Goal: Task Accomplishment & Management: Manage account settings

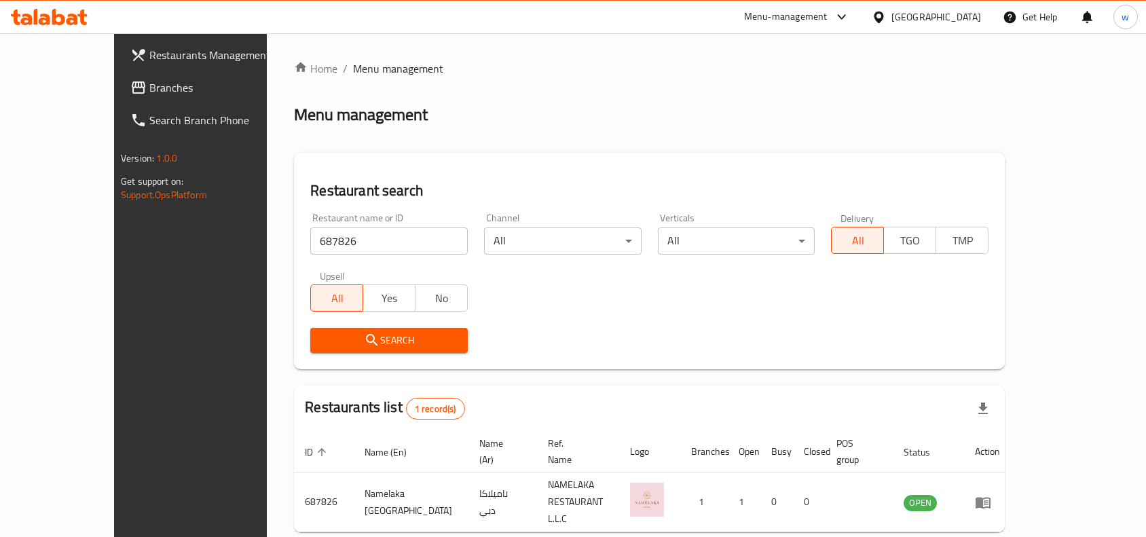
scroll to position [42, 0]
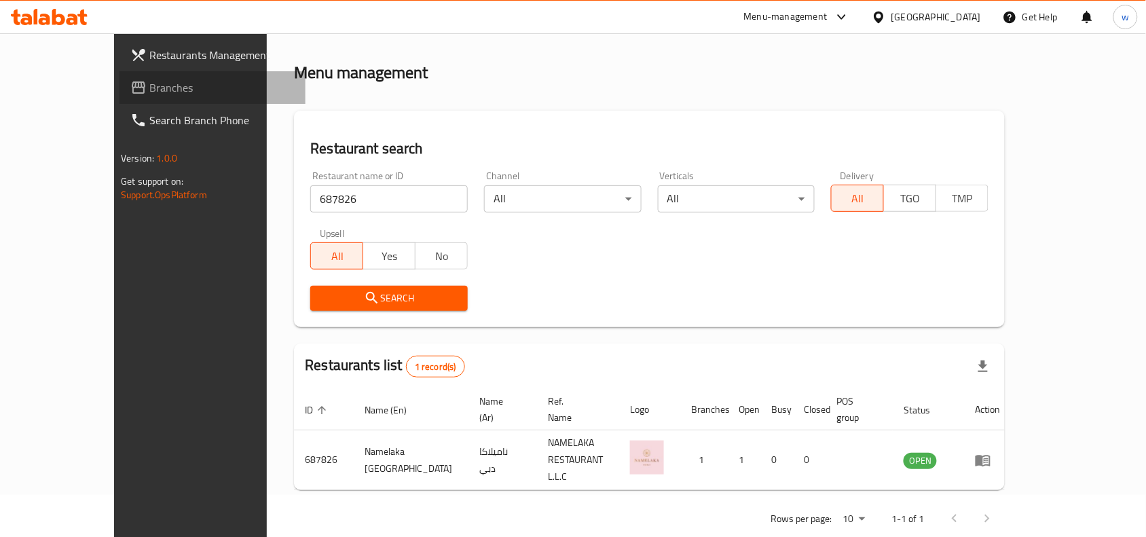
click at [130, 95] on icon at bounding box center [138, 87] width 16 height 16
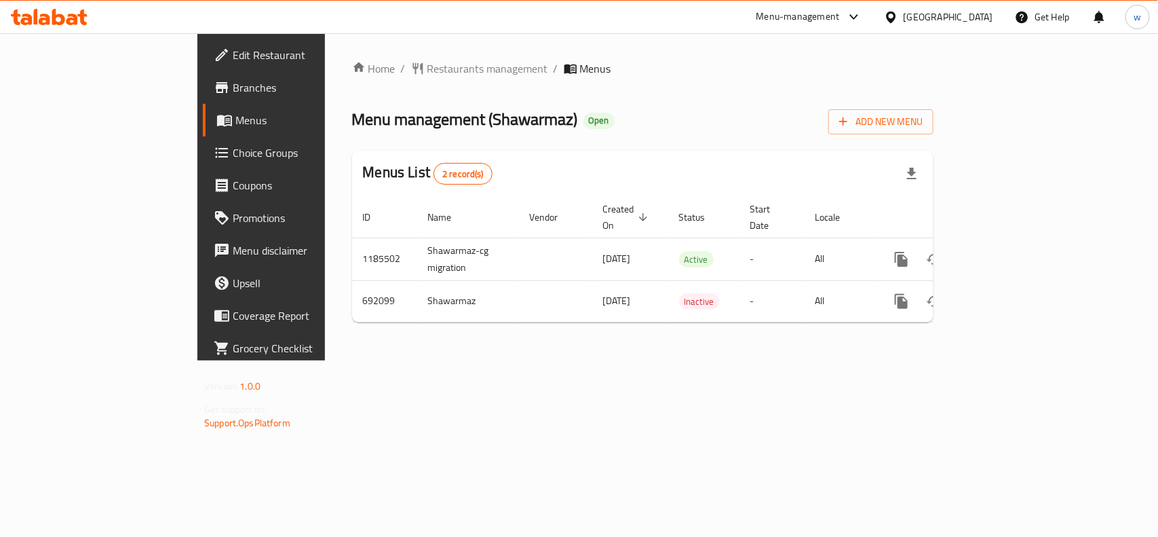
click at [233, 151] on span "Choice Groups" at bounding box center [306, 153] width 147 height 16
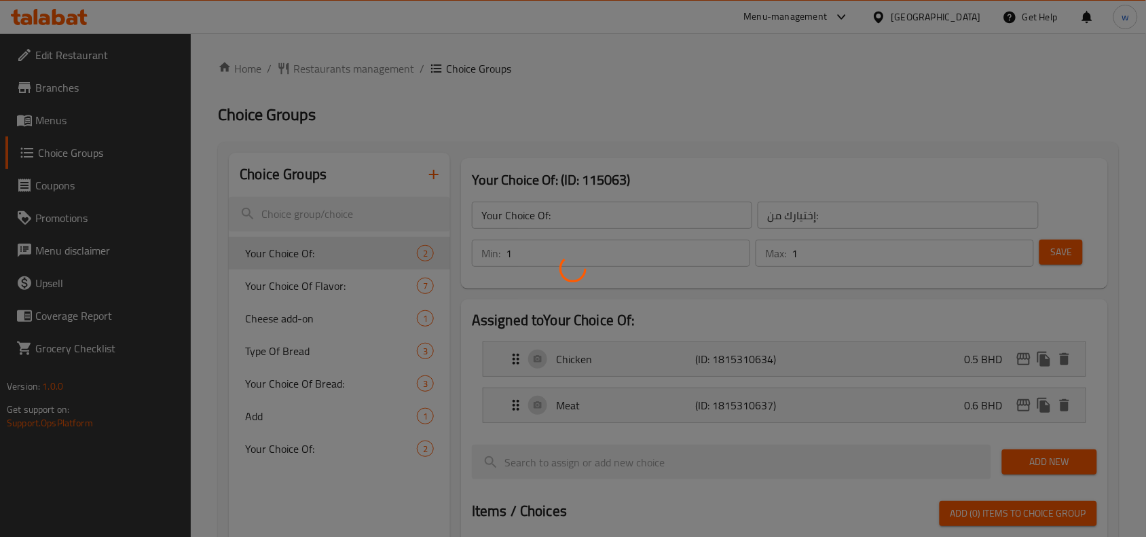
click at [295, 288] on div at bounding box center [573, 268] width 1146 height 537
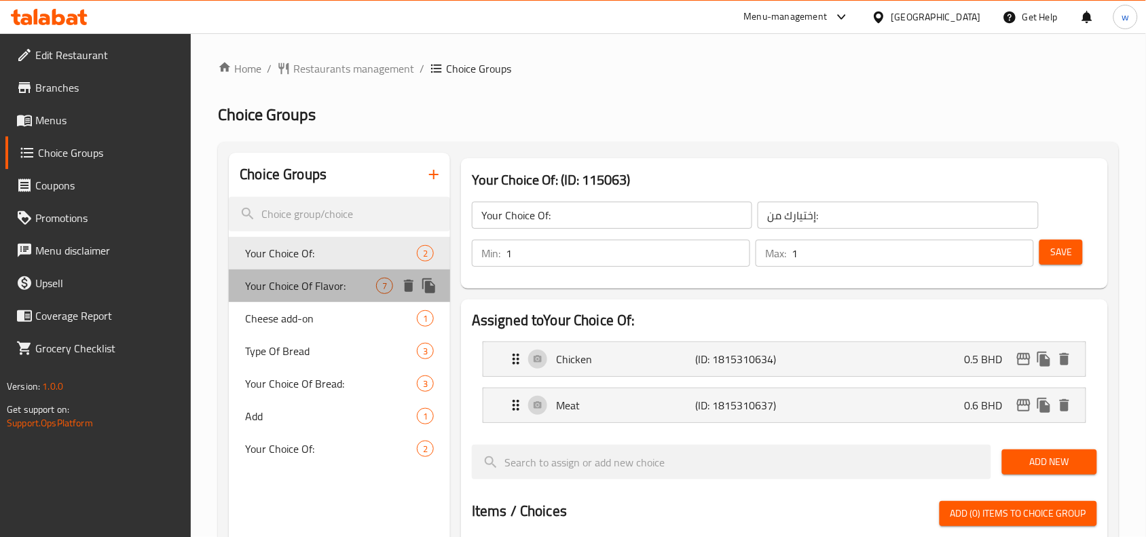
click at [295, 288] on span "Your Choice Of Flavor:" at bounding box center [310, 286] width 131 height 16
type input "Your Choice Of Flavor:"
type input "إختيارك من النكهة:"
type input "0"
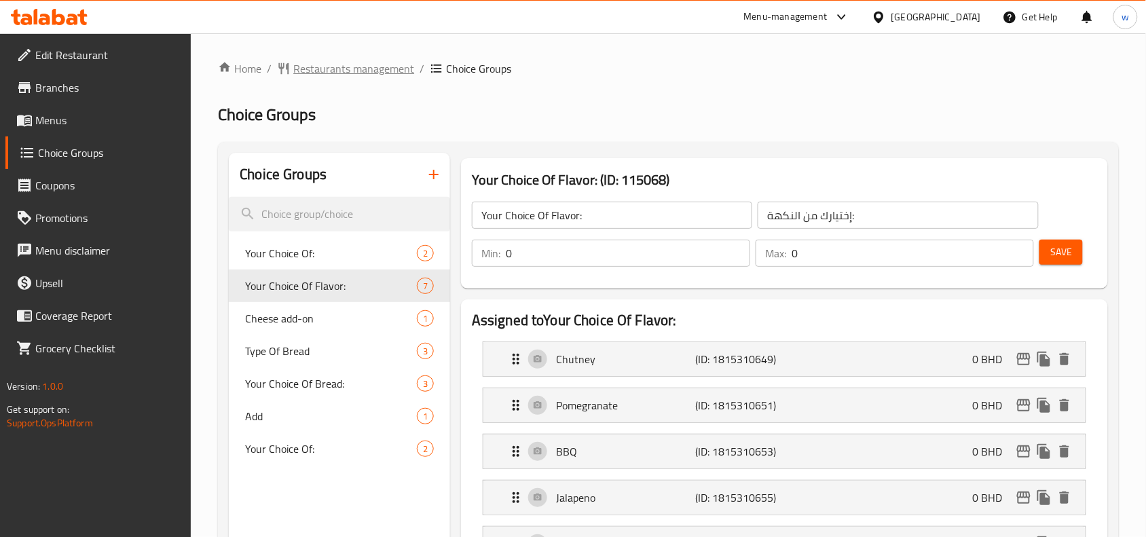
click at [317, 62] on span "Restaurants management" at bounding box center [353, 68] width 121 height 16
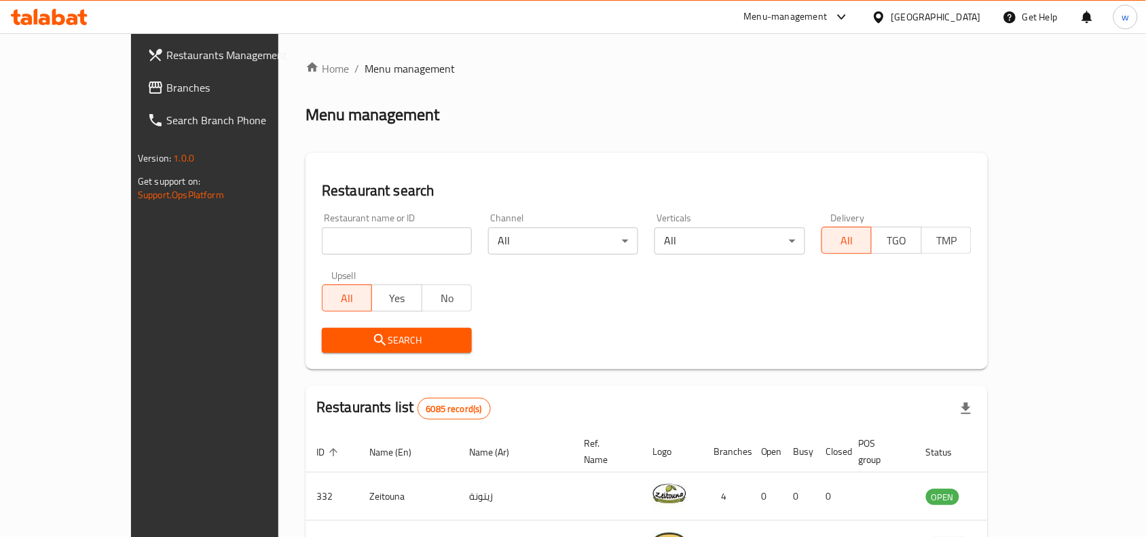
click at [336, 258] on div "Restaurant name or ID Restaurant name or ID" at bounding box center [397, 234] width 166 height 58
click at [338, 248] on input "search" at bounding box center [397, 240] width 150 height 27
paste input "33115"
type input "33115"
click at [136, 99] on link "Branches" at bounding box center [229, 87] width 186 height 33
